Goal: Find specific page/section: Find specific page/section

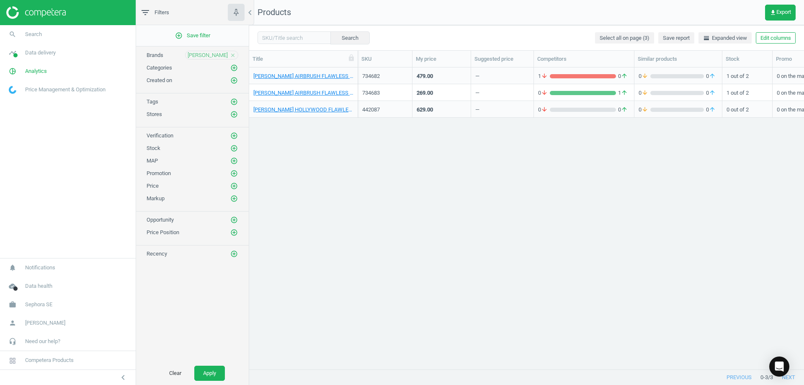
scroll to position [289, 548]
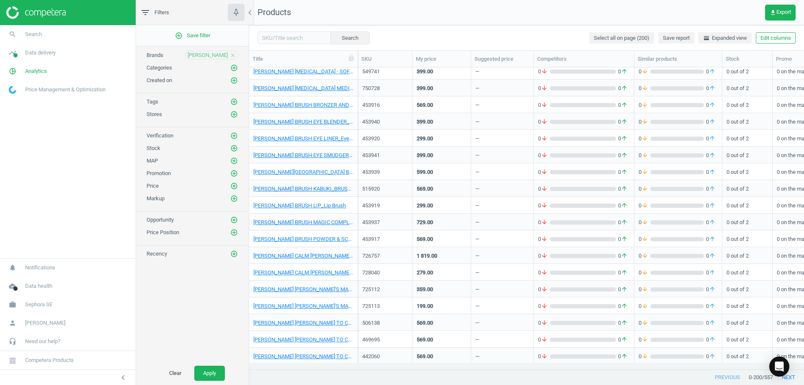
scroll to position [3054, 0]
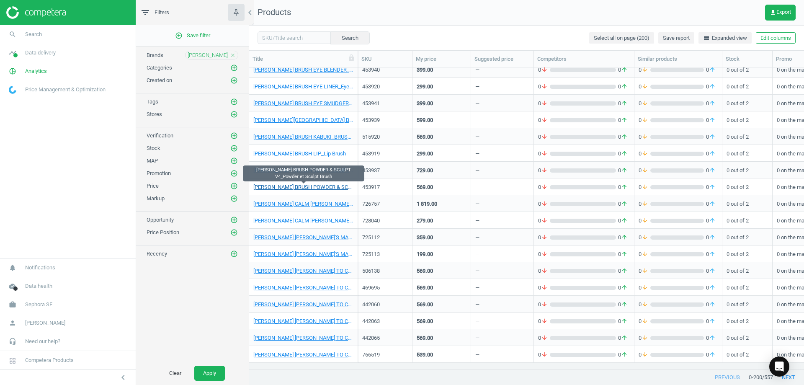
click at [290, 186] on link "[PERSON_NAME] BRUSH POWDER & SCULPT V4_Powder et Sculpt Brush" at bounding box center [303, 187] width 100 height 8
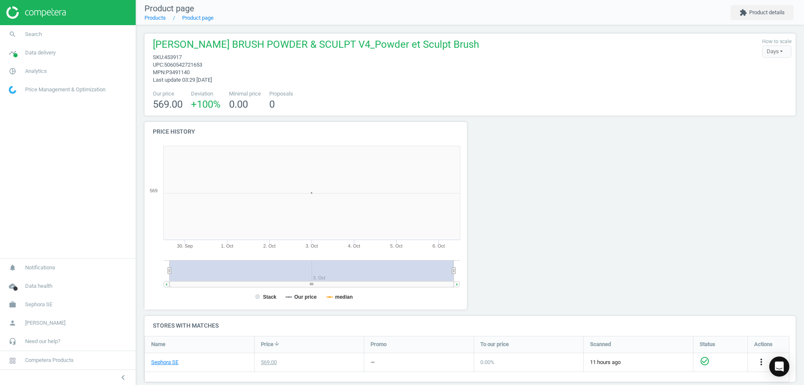
click at [59, 13] on img at bounding box center [35, 12] width 59 height 13
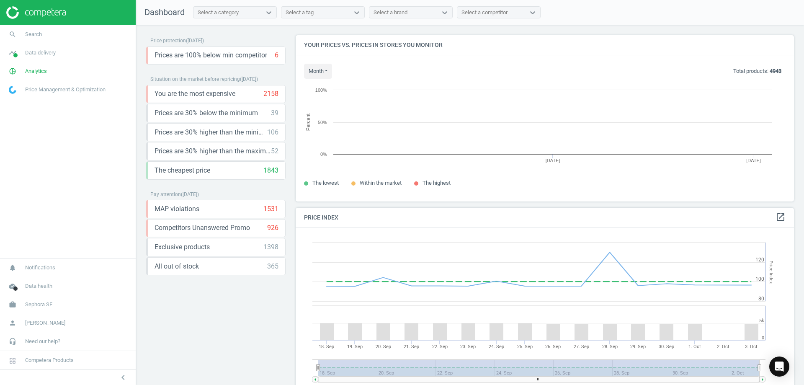
scroll to position [179, 505]
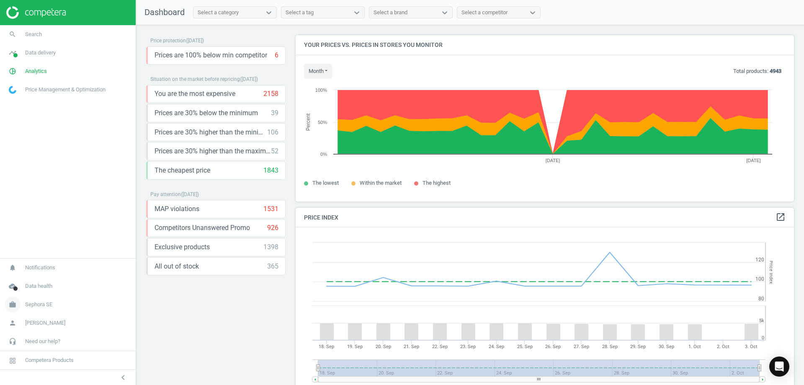
click at [54, 301] on link "work Sephora SE" at bounding box center [68, 304] width 136 height 18
click at [41, 278] on span "Switch campaign" at bounding box center [27, 279] width 37 height 7
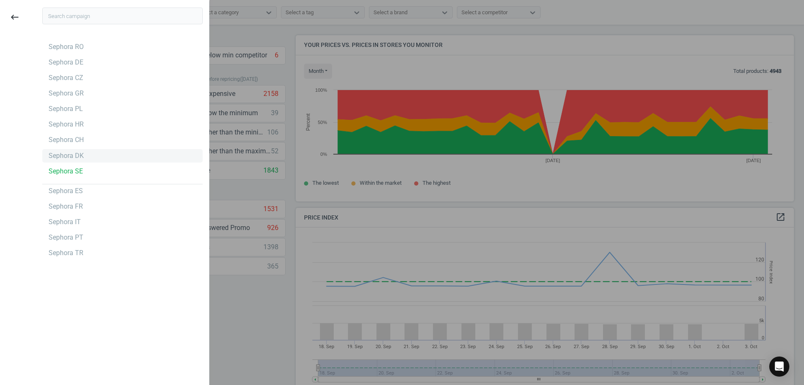
click at [85, 156] on div "Sephora DK" at bounding box center [122, 155] width 160 height 13
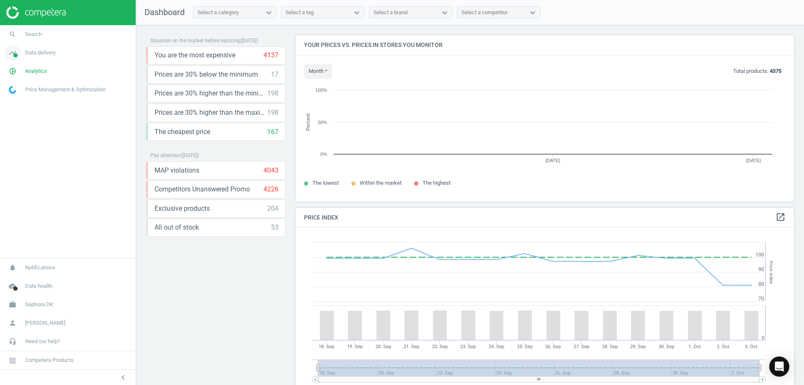
scroll to position [206, 505]
click at [55, 59] on link "timeline Data delivery" at bounding box center [68, 53] width 136 height 18
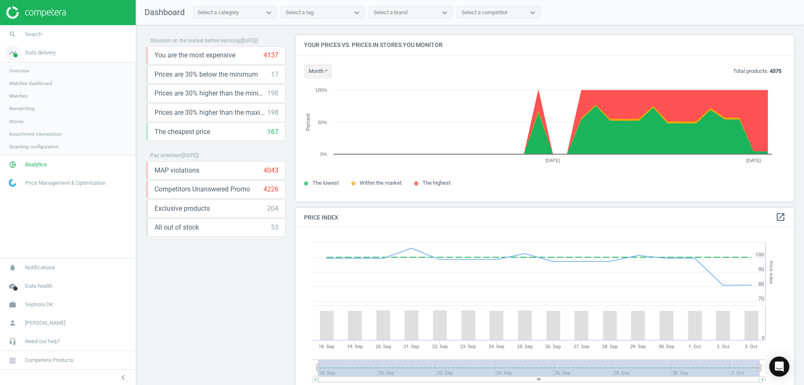
click at [22, 56] on span "timeline" at bounding box center [12, 53] width 25 height 18
click at [36, 54] on span "Data delivery" at bounding box center [40, 53] width 31 height 8
click at [36, 69] on span "Analytics" at bounding box center [36, 71] width 22 height 8
click at [18, 102] on span "Products" at bounding box center [19, 101] width 20 height 7
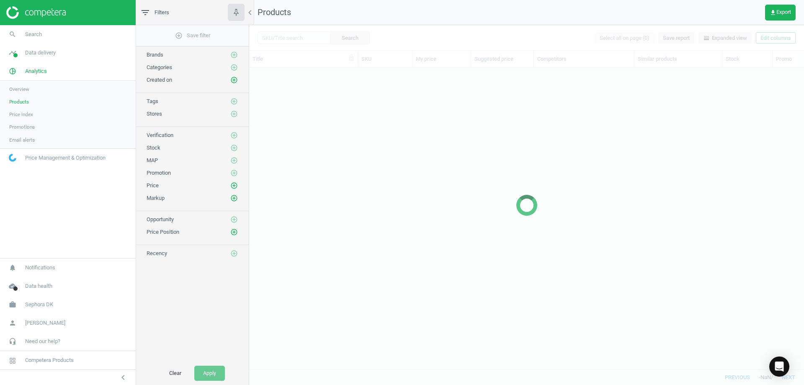
scroll to position [289, 548]
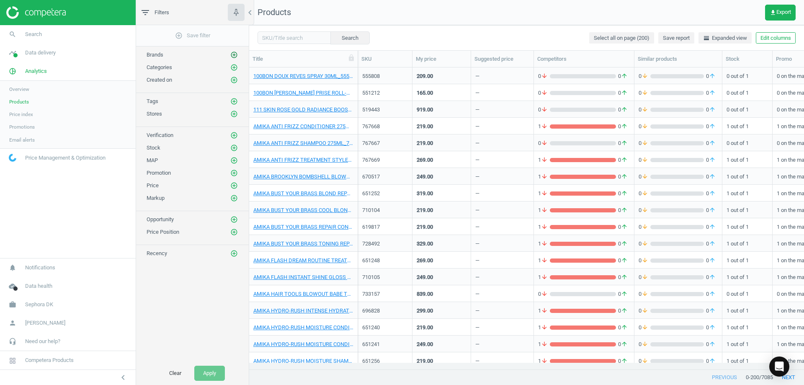
click at [232, 56] on icon "add_circle_outline" at bounding box center [234, 55] width 8 height 8
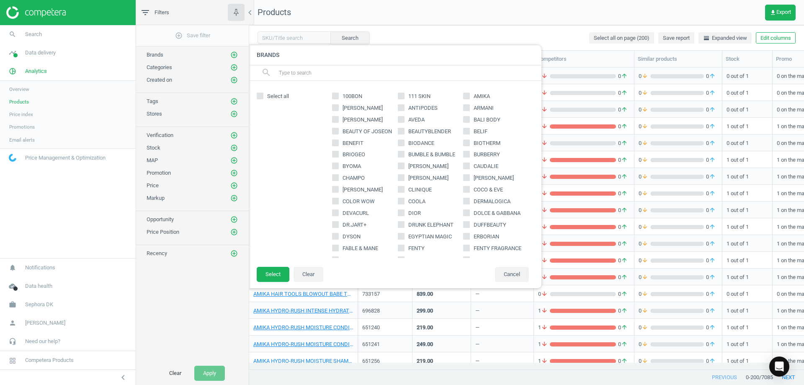
click at [305, 70] on input "text" at bounding box center [406, 72] width 257 height 13
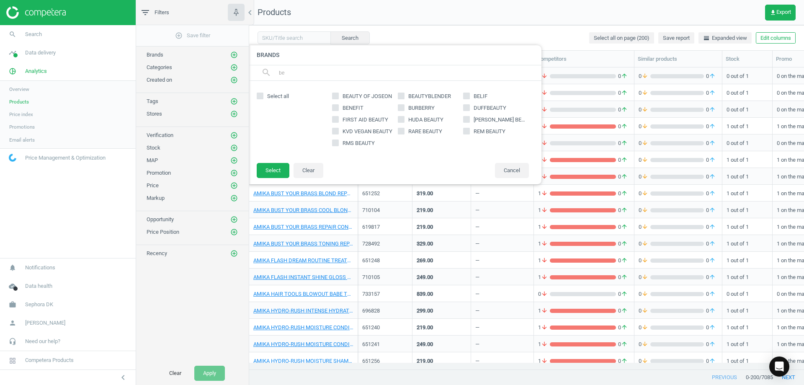
type input "be"
click at [333, 109] on input "BENEFIT" at bounding box center [335, 107] width 5 height 5
checkbox input "true"
click at [278, 169] on button "Select" at bounding box center [273, 170] width 33 height 15
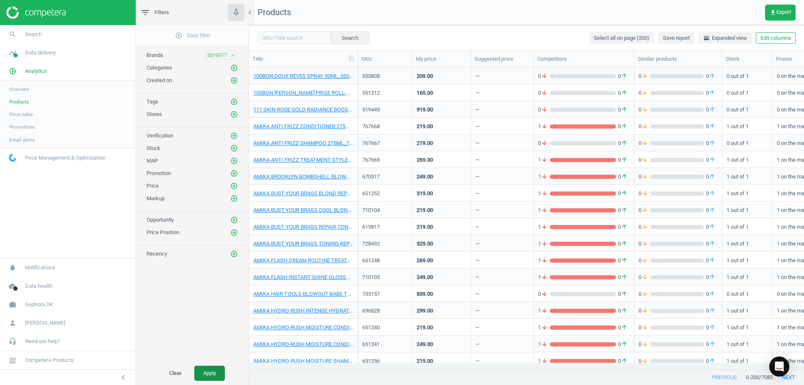
click at [200, 373] on button "Apply" at bounding box center [209, 372] width 31 height 15
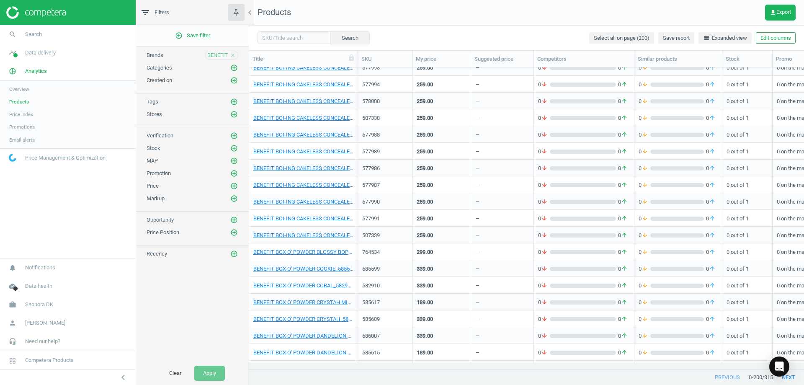
scroll to position [795, 0]
